Goal: Transaction & Acquisition: Purchase product/service

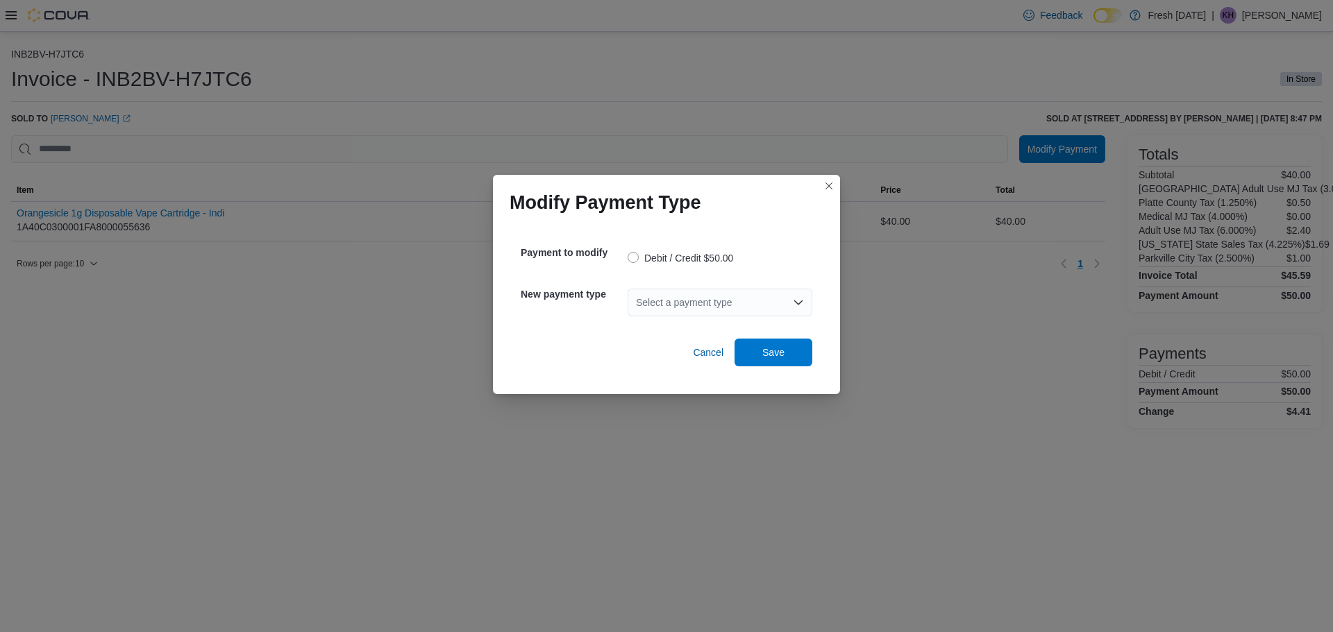
click at [682, 305] on div "Select a payment type" at bounding box center [720, 303] width 185 height 28
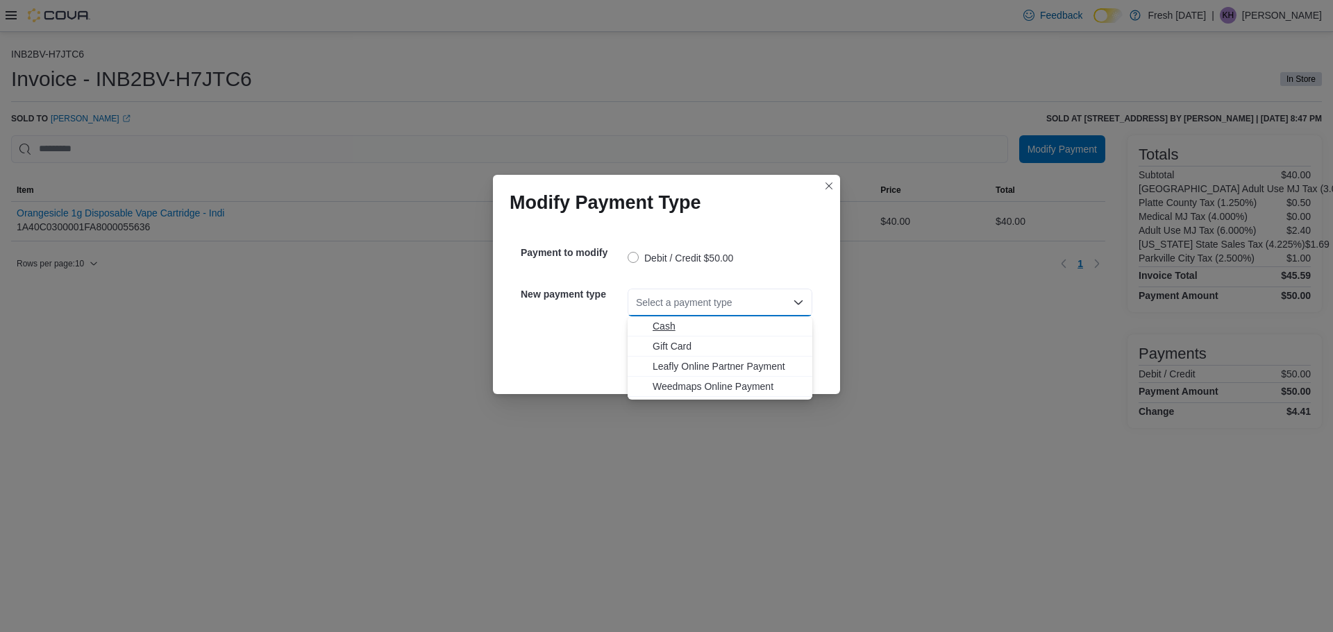
click at [673, 326] on span "Cash" at bounding box center [728, 326] width 151 height 14
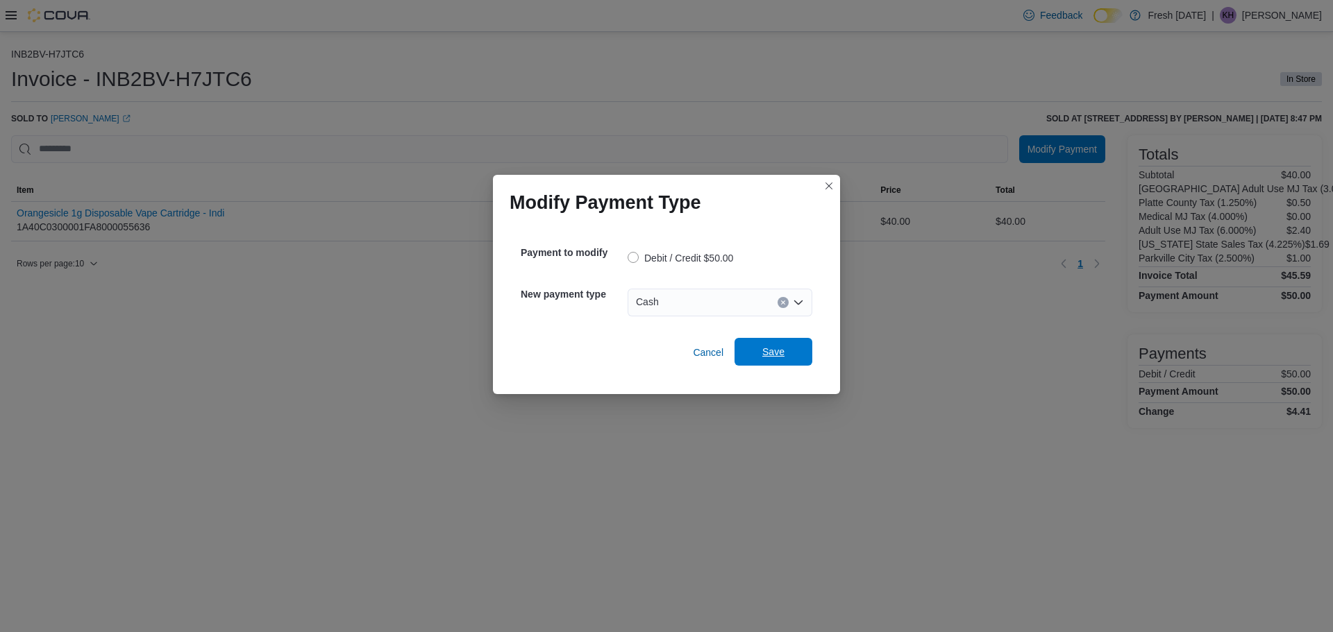
click at [771, 358] on span "Save" at bounding box center [773, 352] width 22 height 14
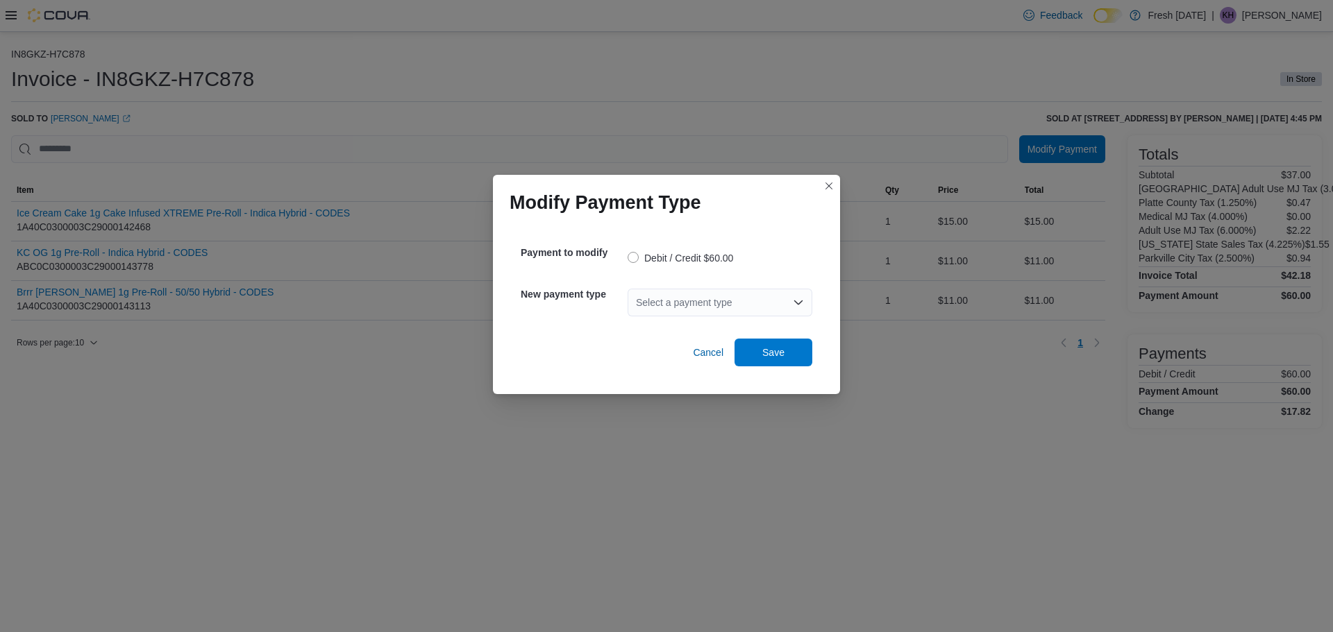
click at [714, 292] on div "Select a payment type" at bounding box center [720, 303] width 185 height 28
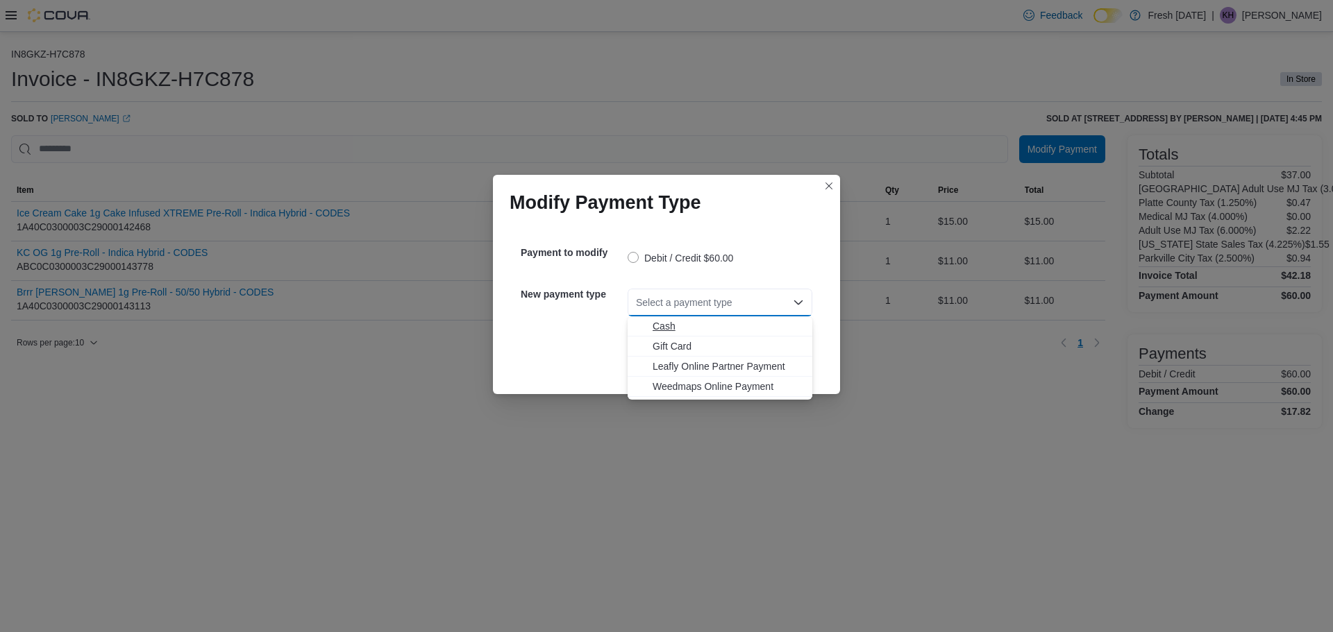
click at [653, 330] on span "Cash" at bounding box center [728, 326] width 151 height 14
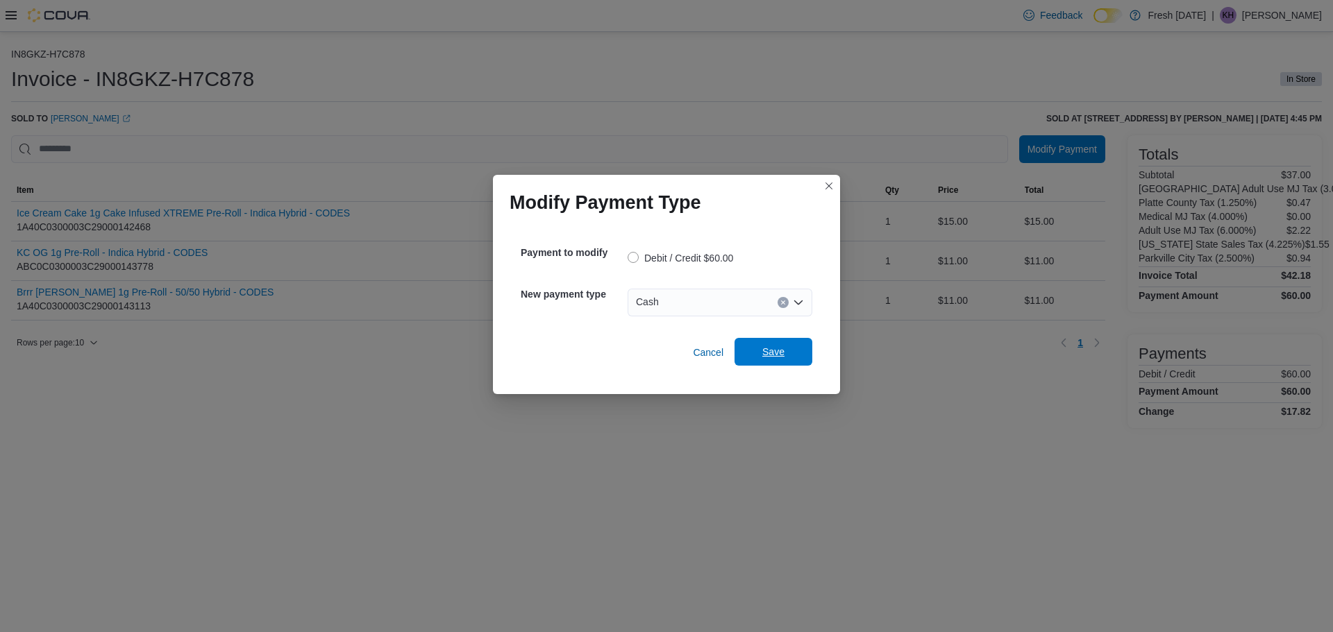
click at [784, 356] on span "Save" at bounding box center [773, 352] width 61 height 28
